Goal: Find specific page/section: Find specific page/section

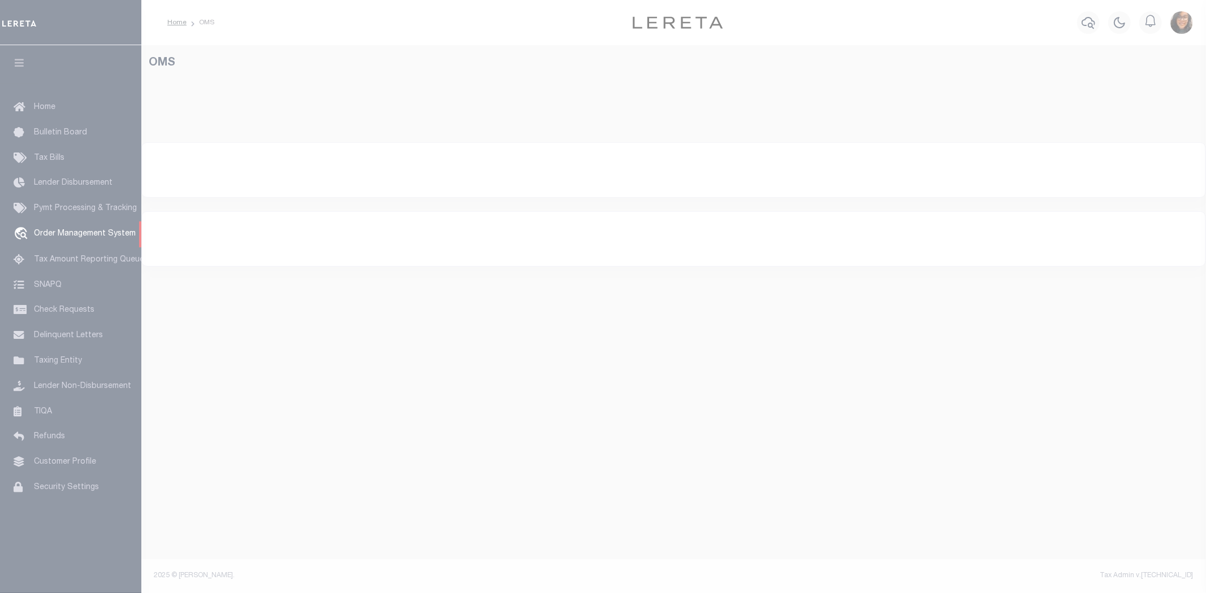
select select "200"
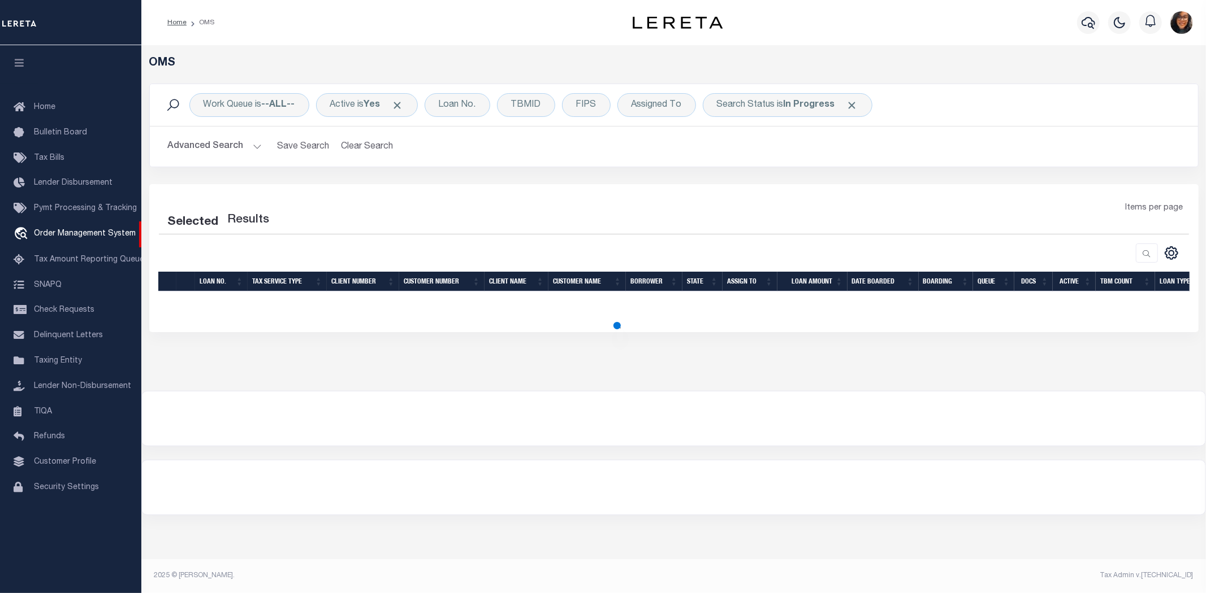
select select "200"
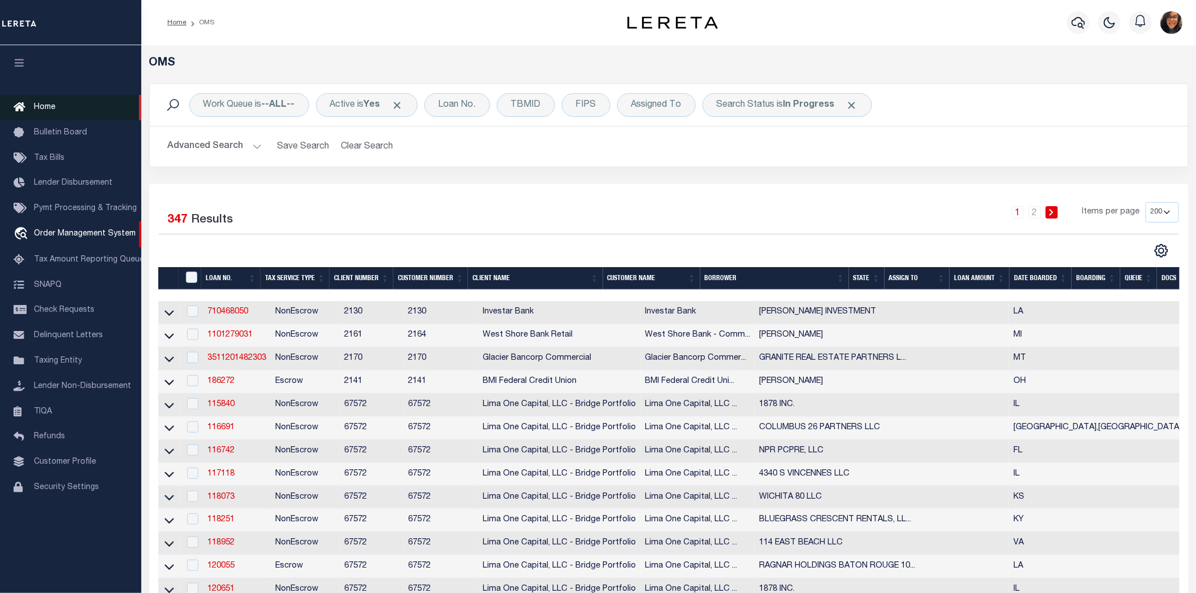
click at [50, 106] on span "Home" at bounding box center [44, 107] width 21 height 8
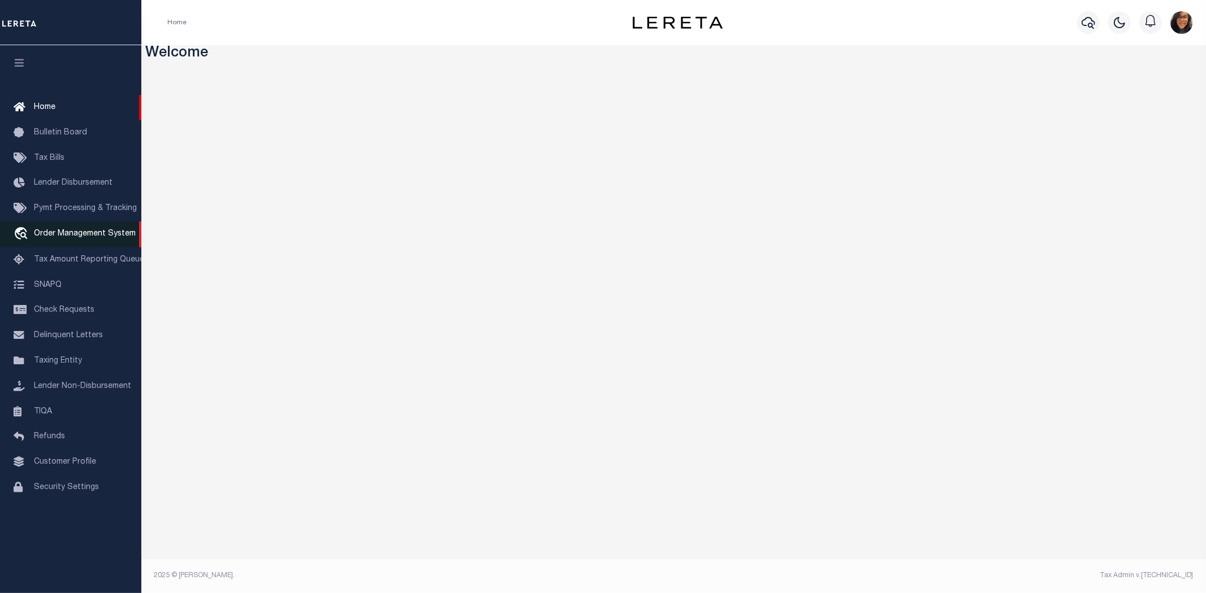
click at [88, 222] on link "travel_explore Order Management System" at bounding box center [70, 235] width 141 height 26
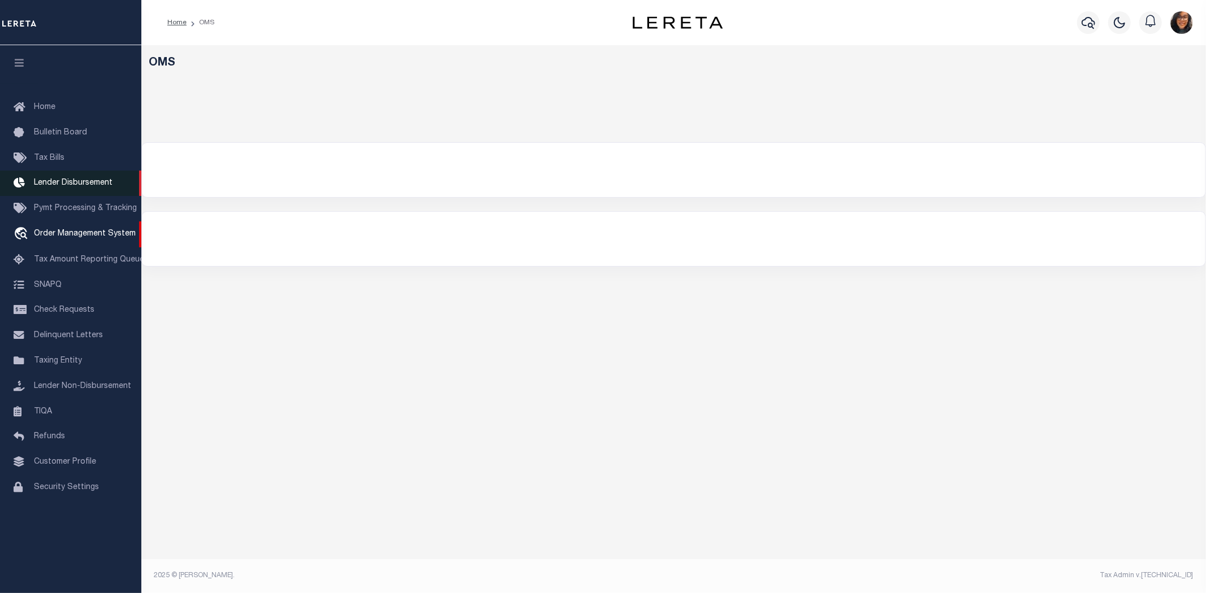
select select "200"
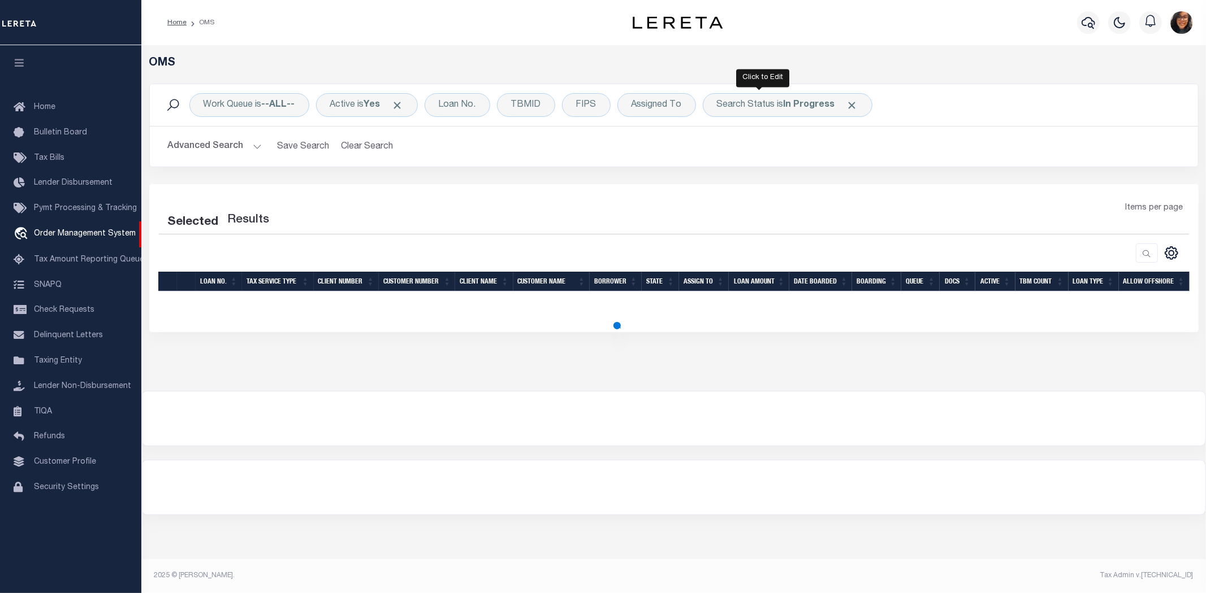
select select "200"
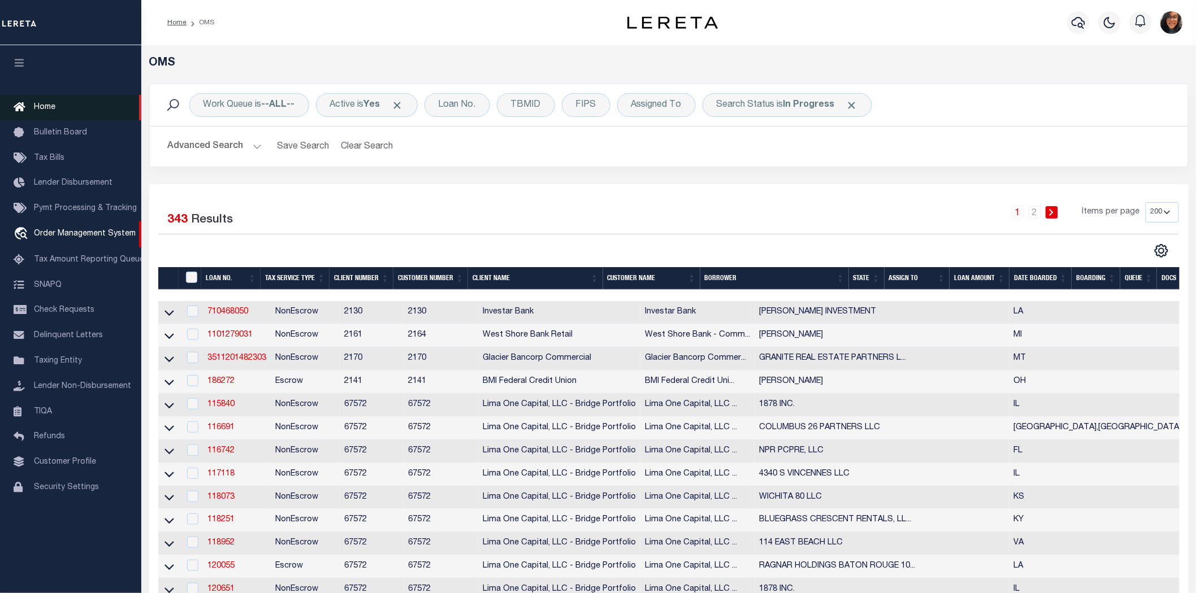
click at [46, 103] on span "Home" at bounding box center [44, 107] width 21 height 8
